Goal: Understand process/instructions

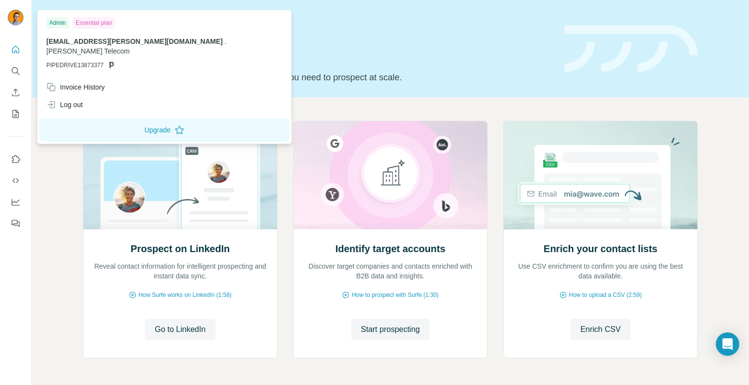
click at [16, 15] on img at bounding box center [16, 18] width 16 height 16
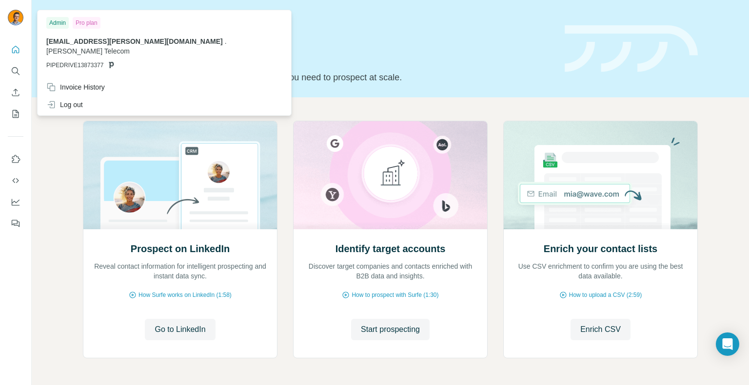
click at [15, 21] on img at bounding box center [16, 18] width 16 height 16
click at [15, 17] on img at bounding box center [16, 18] width 16 height 16
